Goal: Task Accomplishment & Management: Manage account settings

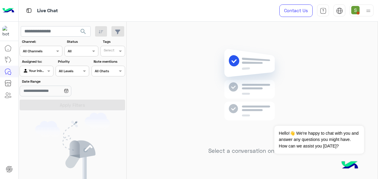
click at [307, 8] on img at bounding box center [355, 10] width 8 height 8
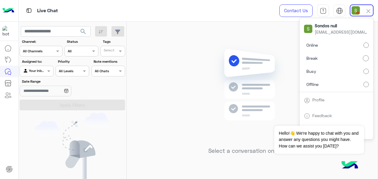
click at [307, 43] on label "Online" at bounding box center [336, 45] width 65 height 11
click at [204, 153] on div "Select a conversation on the left" at bounding box center [251, 101] width 251 height 159
